Goal: Use online tool/utility: Utilize a website feature to perform a specific function

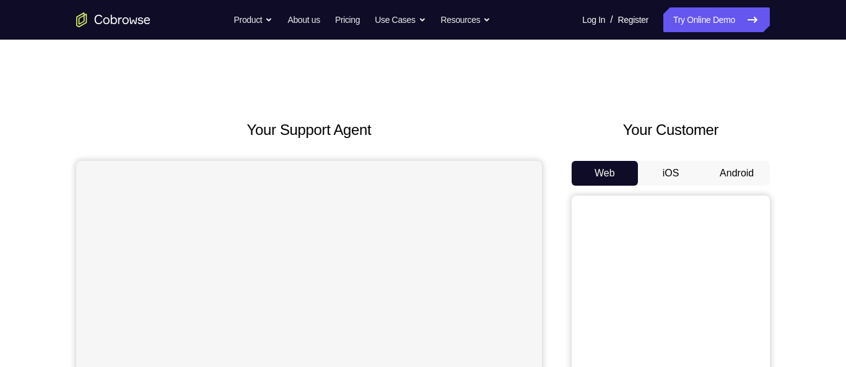
click at [737, 175] on button "Android" at bounding box center [736, 173] width 66 height 25
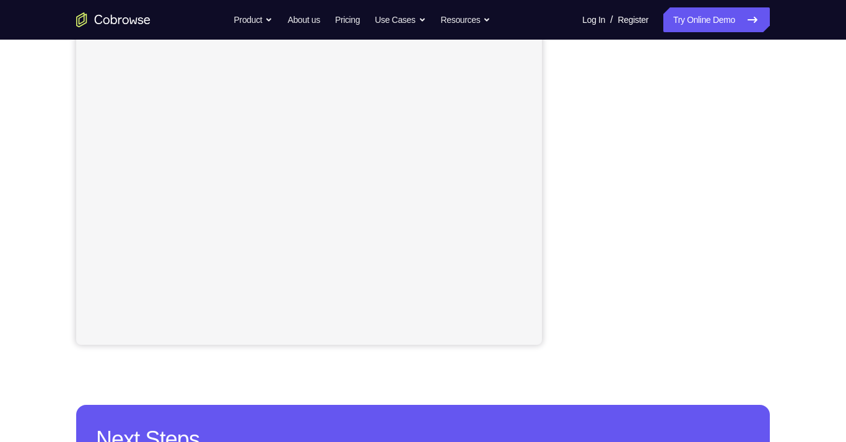
scroll to position [232, 0]
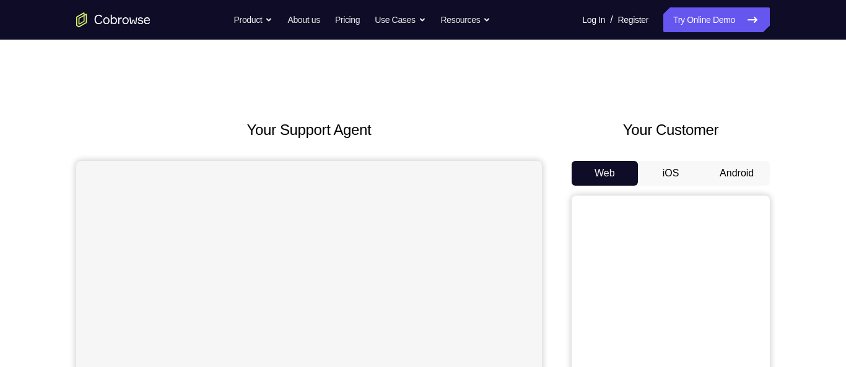
click at [744, 171] on button "Android" at bounding box center [736, 173] width 66 height 25
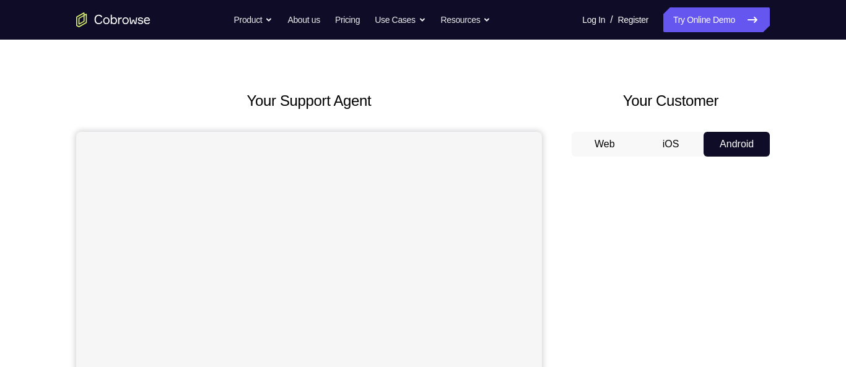
scroll to position [28, 0]
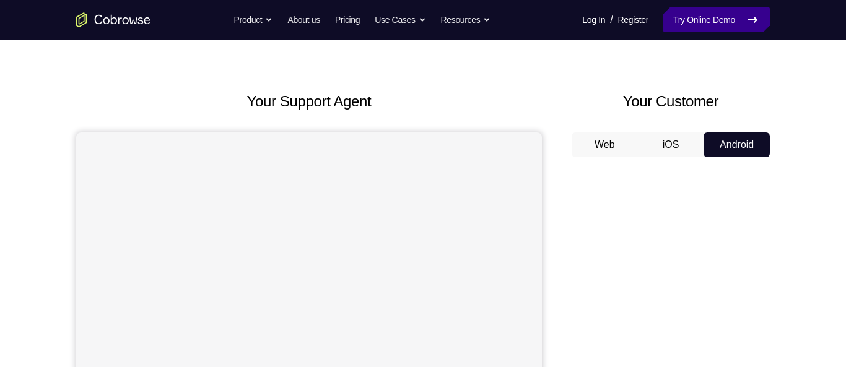
click at [679, 24] on link "Try Online Demo" at bounding box center [716, 19] width 106 height 25
click at [719, 147] on button "Android" at bounding box center [736, 144] width 66 height 25
click at [679, 142] on button "iOS" at bounding box center [671, 144] width 66 height 25
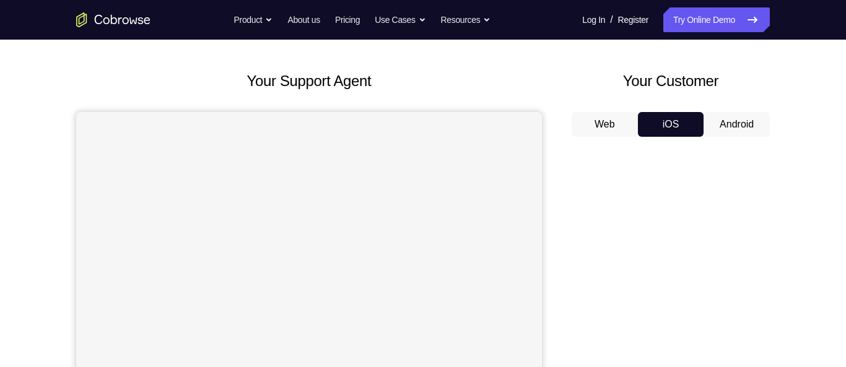
scroll to position [0, 0]
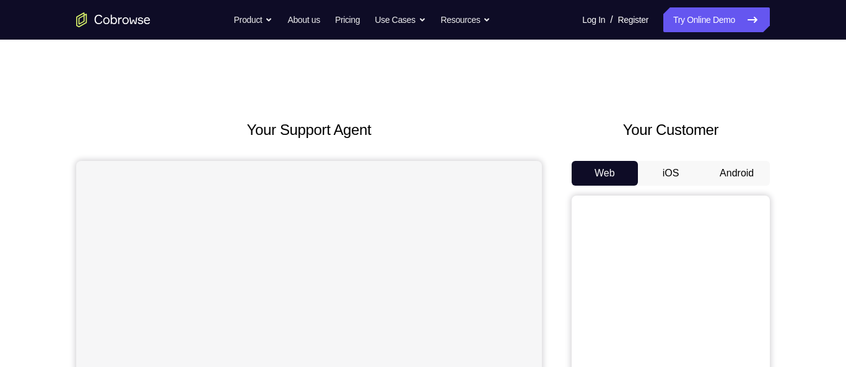
click at [727, 168] on button "Android" at bounding box center [736, 173] width 66 height 25
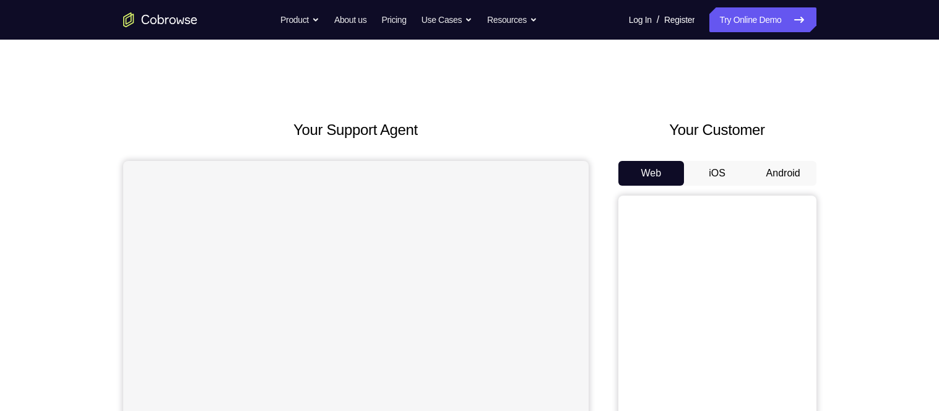
click at [783, 170] on button "Android" at bounding box center [783, 173] width 66 height 25
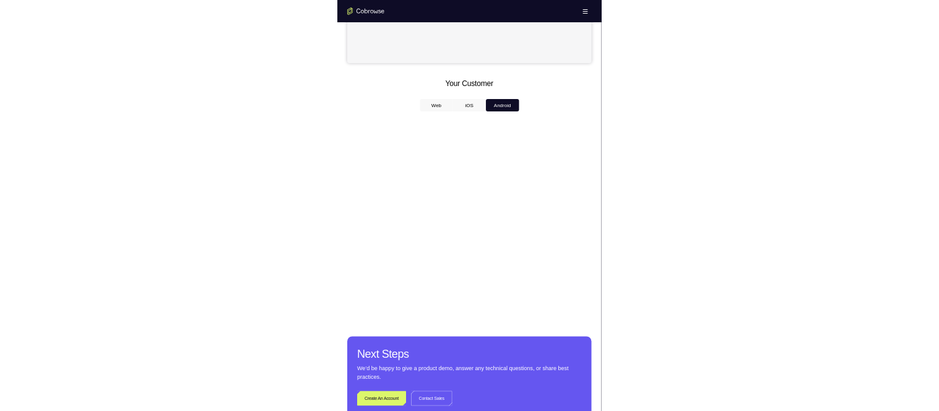
scroll to position [458, 0]
